Goal: Task Accomplishment & Management: Use online tool/utility

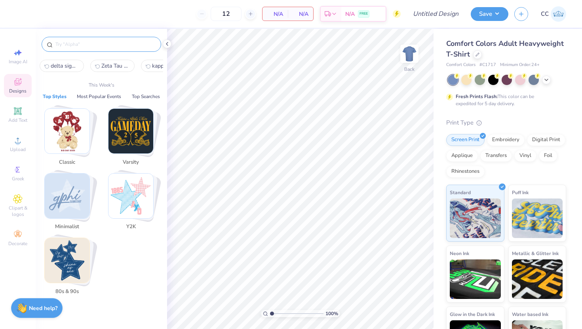
click at [81, 48] on input "text" at bounding box center [105, 44] width 101 height 8
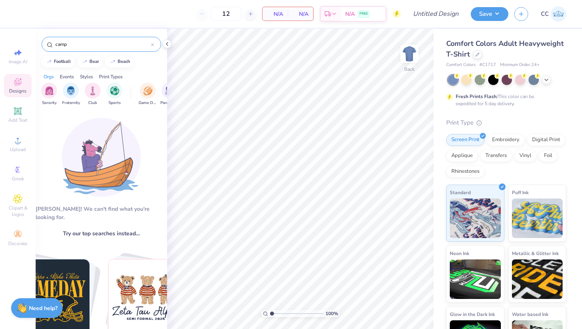
type input "camp"
click at [91, 76] on div "Styles" at bounding box center [86, 76] width 13 height 7
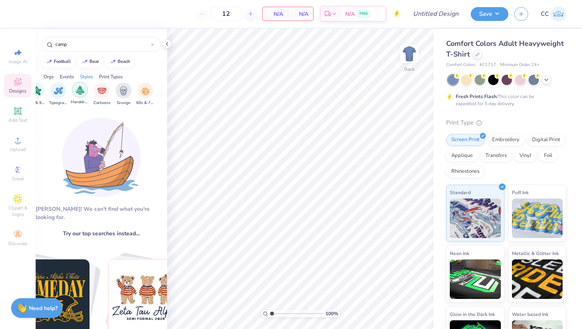
scroll to position [0, 516]
click at [78, 93] on img "filter for Handdrawn" at bounding box center [78, 90] width 9 height 9
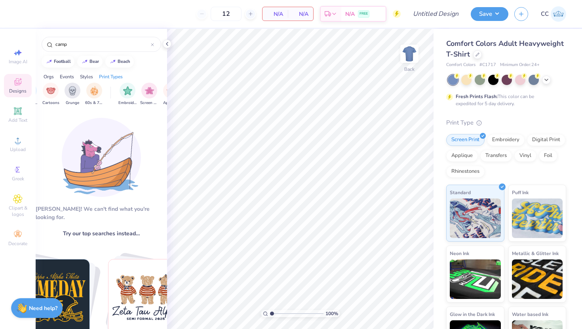
scroll to position [0, 569]
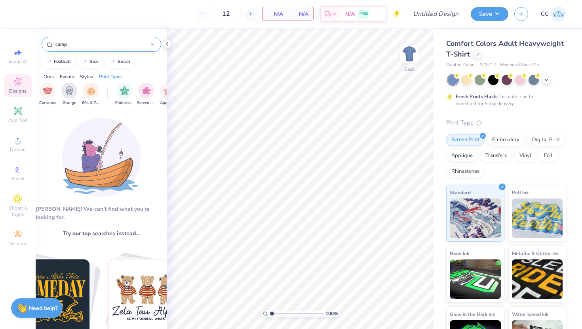
click at [155, 47] on div "camp" at bounding box center [102, 44] width 120 height 15
click at [153, 46] on icon at bounding box center [152, 44] width 3 height 3
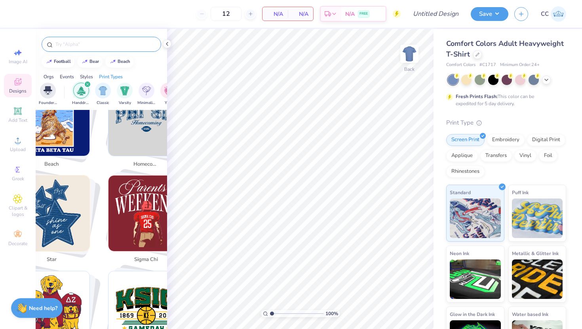
scroll to position [279, 0]
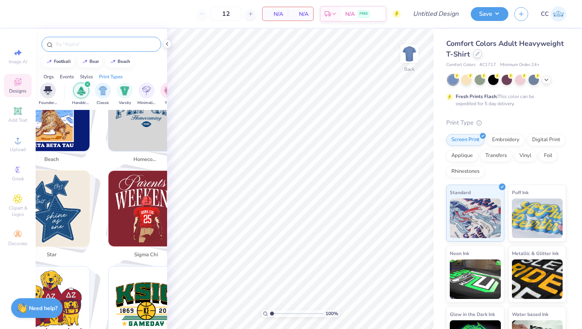
click at [480, 55] on div at bounding box center [477, 53] width 9 height 9
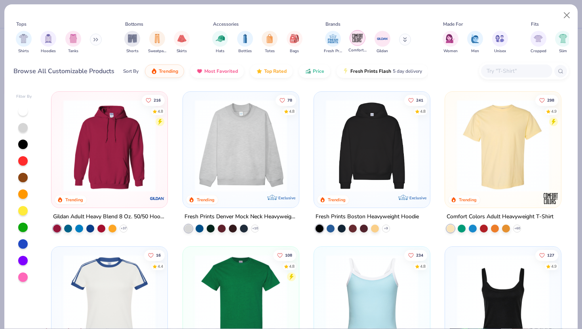
click at [361, 40] on img "filter for Comfort Colors" at bounding box center [358, 38] width 12 height 12
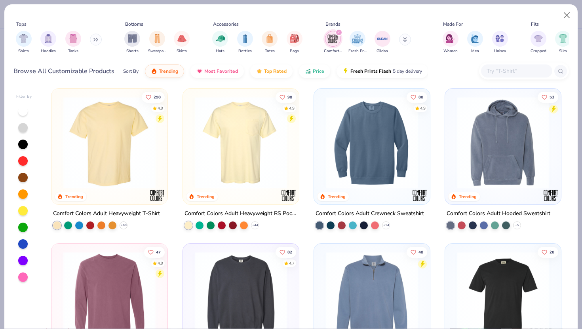
scroll to position [3, 0]
click at [267, 167] on img at bounding box center [241, 143] width 100 height 92
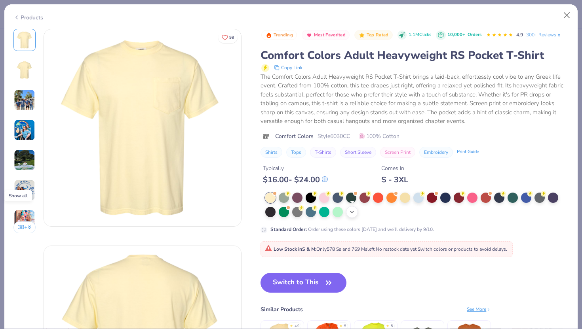
click at [353, 212] on icon at bounding box center [352, 212] width 6 height 6
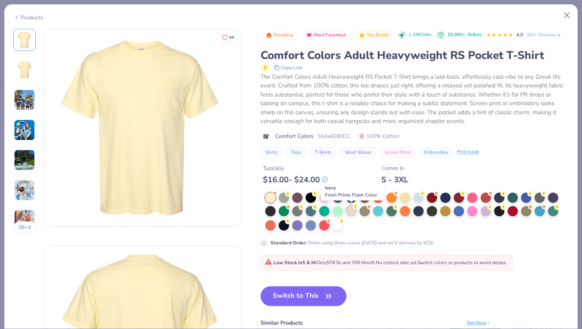
click at [353, 211] on div at bounding box center [351, 210] width 10 height 10
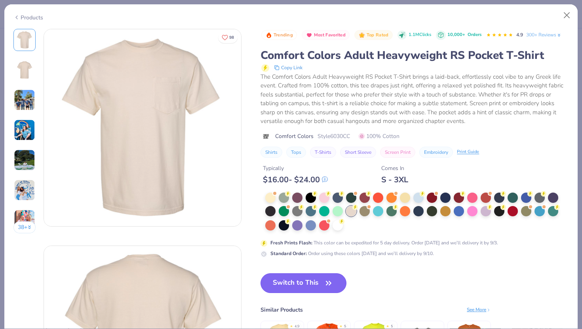
click at [311, 282] on button "Switch to This" at bounding box center [303, 284] width 86 height 20
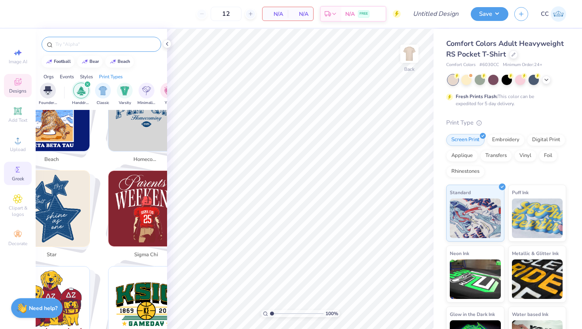
click at [20, 177] on span "Greek" at bounding box center [18, 179] width 12 height 6
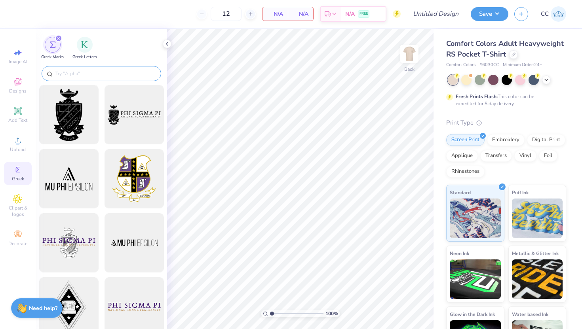
click at [95, 75] on input "text" at bounding box center [105, 74] width 101 height 8
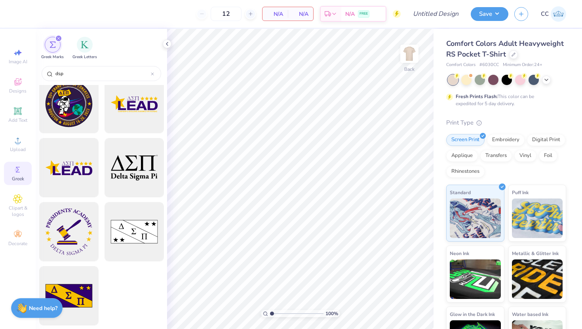
scroll to position [204, 0]
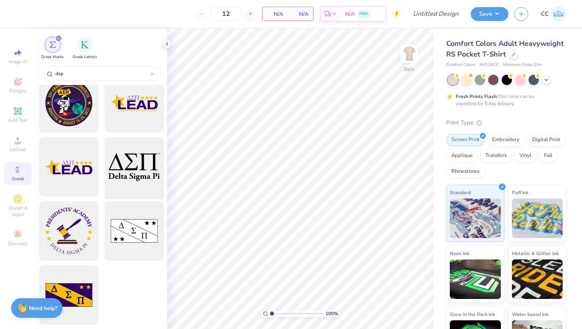
type input "dsp"
click at [122, 167] on div at bounding box center [133, 167] width 65 height 65
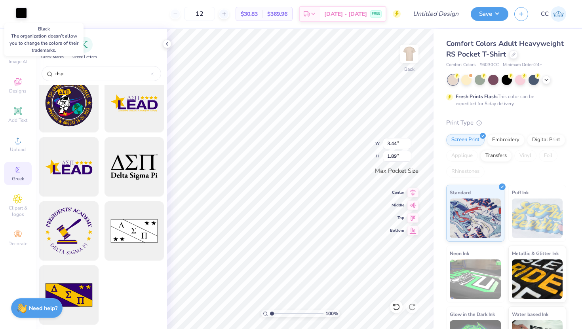
click at [22, 11] on div at bounding box center [21, 13] width 11 height 11
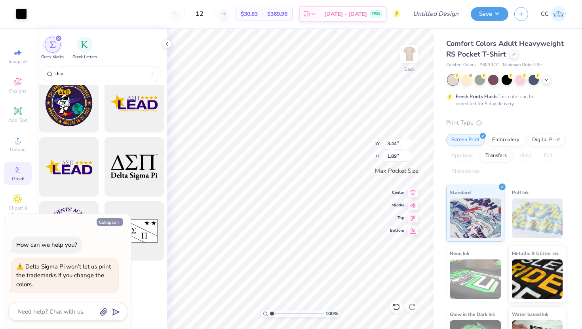
click at [113, 224] on button "Collapse" at bounding box center [110, 222] width 27 height 8
type textarea "x"
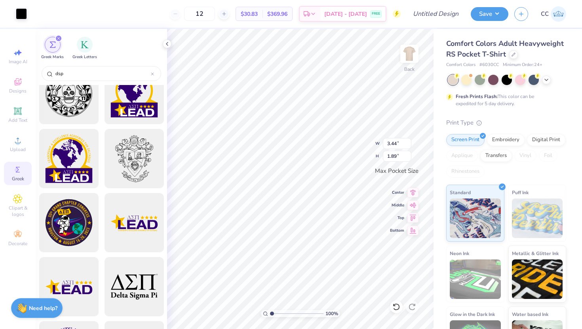
scroll to position [0, 0]
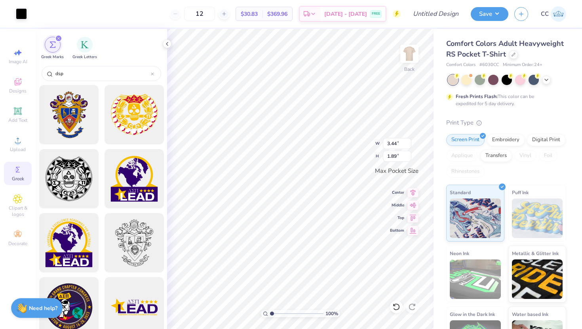
type input "2.73"
type input "1.50"
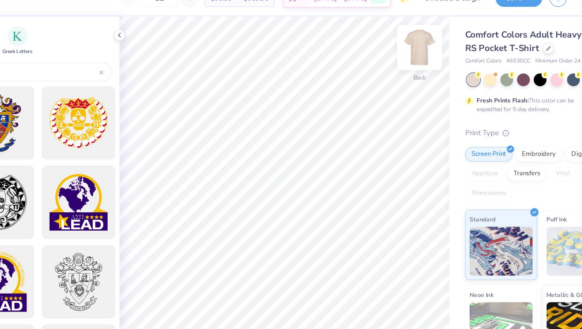
click at [405, 59] on img at bounding box center [410, 54] width 32 height 32
click at [168, 43] on icon at bounding box center [167, 44] width 6 height 6
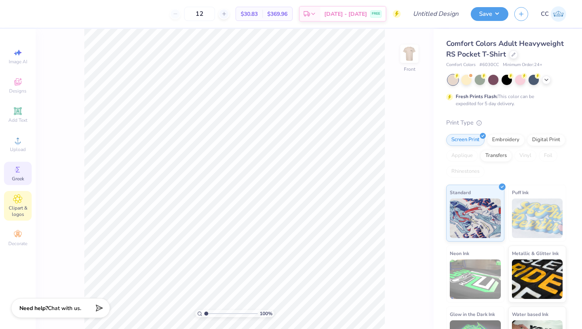
click at [17, 207] on span "Clipart & logos" at bounding box center [18, 211] width 28 height 13
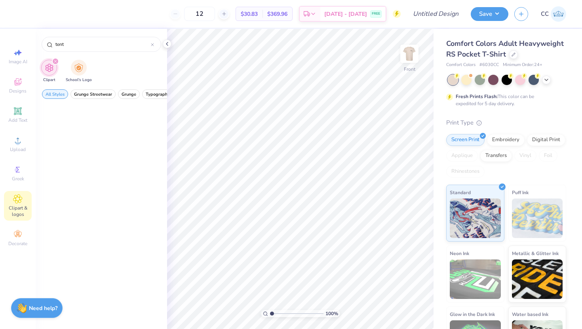
scroll to position [943, 0]
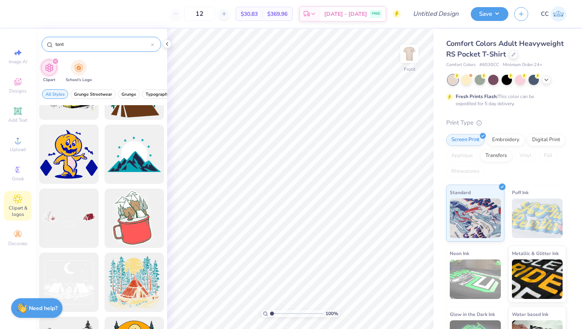
type input "tent"
click at [156, 47] on div "tent" at bounding box center [102, 44] width 120 height 15
click at [154, 45] on div "tent" at bounding box center [102, 44] width 120 height 15
click at [154, 45] on icon at bounding box center [152, 44] width 3 height 3
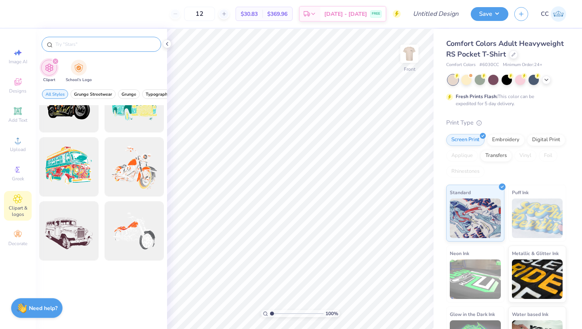
click at [129, 42] on input "text" at bounding box center [105, 44] width 101 height 8
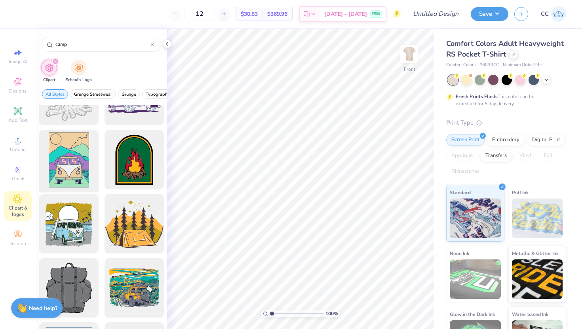
scroll to position [937, 0]
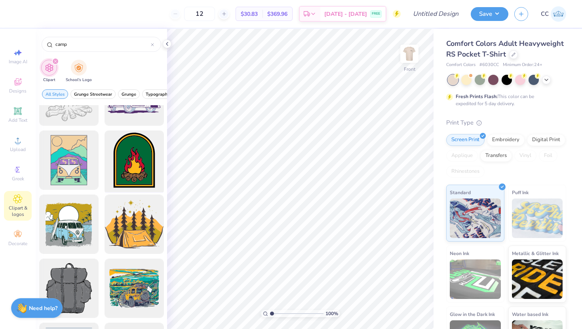
type input "camp"
click at [131, 172] on div at bounding box center [133, 160] width 65 height 65
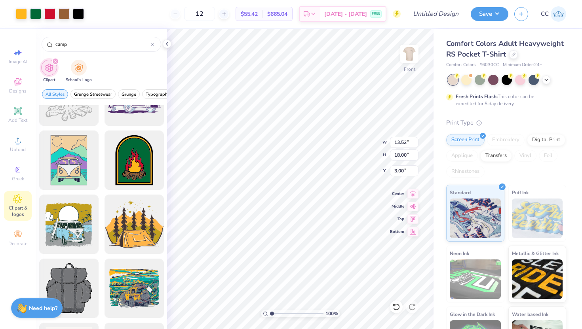
type input "8.63"
type input "11.49"
click at [36, 15] on div at bounding box center [35, 13] width 11 height 11
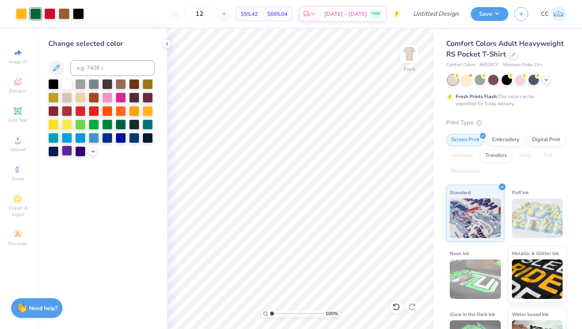
click at [66, 153] on div at bounding box center [67, 151] width 10 height 10
click at [82, 150] on div at bounding box center [80, 151] width 10 height 10
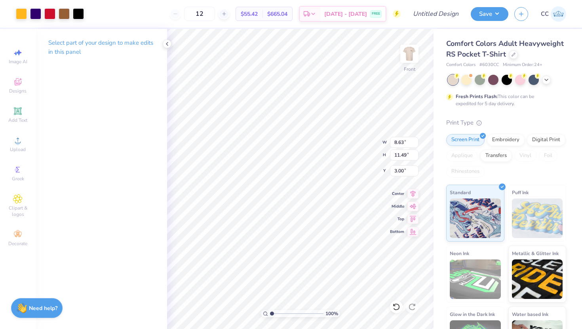
type input "8.67"
type input "11.54"
click at [297, 135] on li "Cut" at bounding box center [309, 134] width 62 height 16
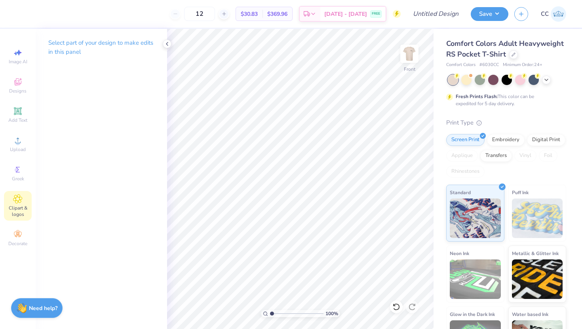
click at [19, 203] on icon at bounding box center [17, 199] width 9 height 10
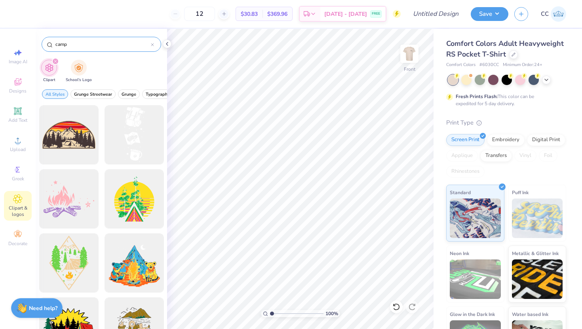
click at [153, 45] on icon at bounding box center [152, 44] width 3 height 3
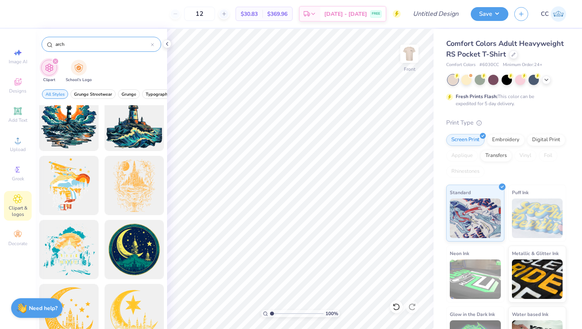
scroll to position [1748, 0]
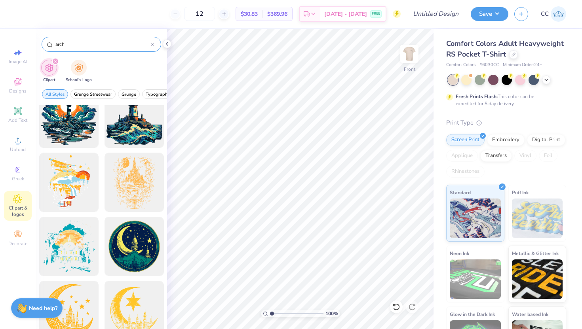
type input "arch"
click at [15, 206] on span "Clipart & logos" at bounding box center [18, 211] width 28 height 13
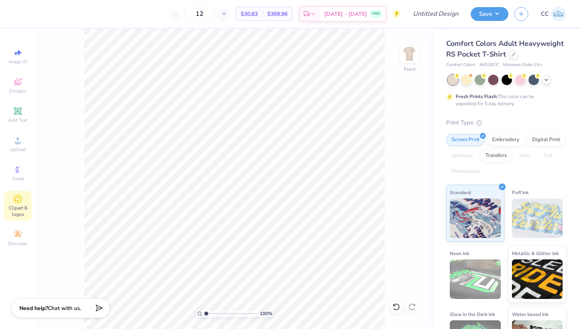
click at [15, 206] on span "Clipart & logos" at bounding box center [18, 211] width 28 height 13
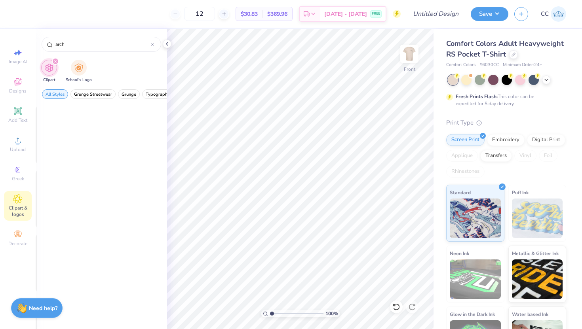
scroll to position [0, 0]
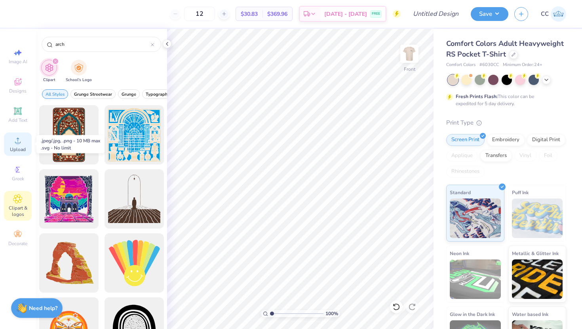
click at [20, 146] on div "Upload" at bounding box center [18, 144] width 28 height 23
click at [168, 45] on icon at bounding box center [167, 44] width 6 height 6
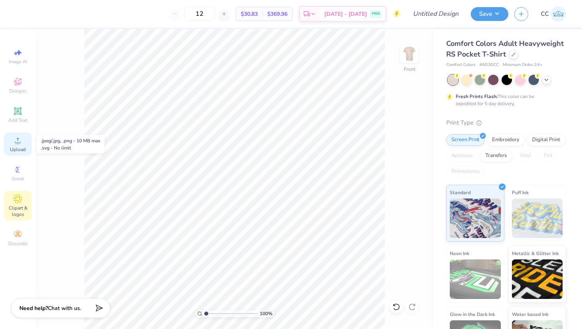
click at [24, 143] on div "Upload" at bounding box center [18, 144] width 28 height 23
